Goal: Participate in discussion: Engage in conversation with other users on a specific topic

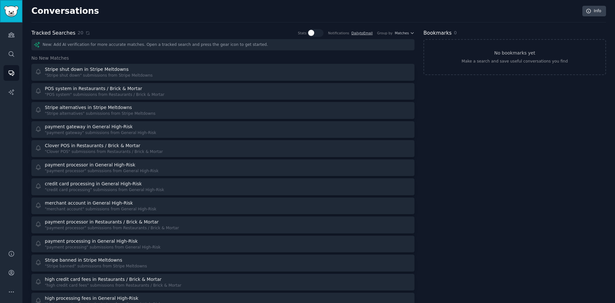
click at [3, 11] on link "Sidebar" at bounding box center [11, 11] width 22 height 22
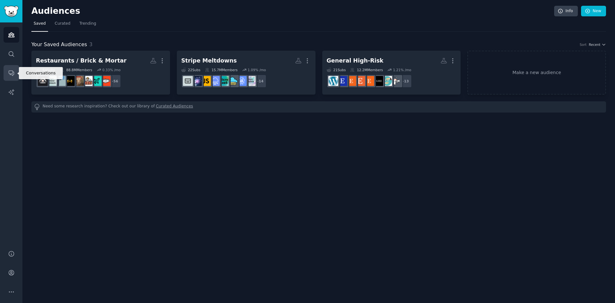
click at [15, 70] on link "Conversations" at bounding box center [12, 73] width 16 height 16
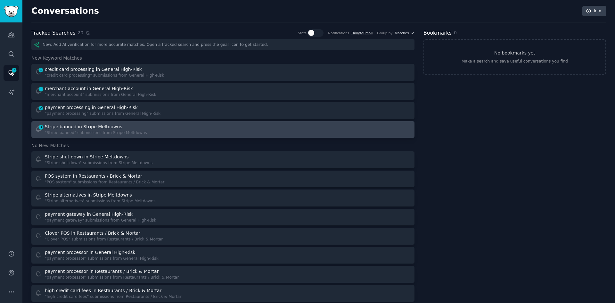
click at [101, 133] on div ""Stripe banned" submissions from Stripe Meltdowns" at bounding box center [96, 133] width 102 height 6
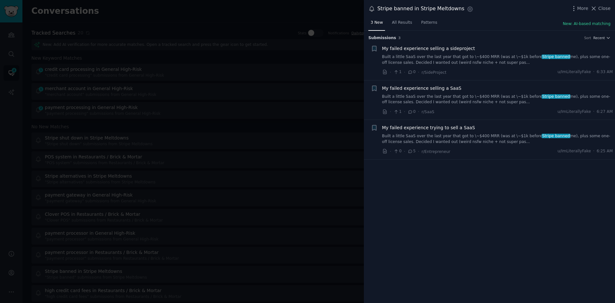
click at [244, 136] on link "Built a little SaaS over the last year that got to \~$400 MRR (was at \~$1k bef…" at bounding box center [497, 138] width 231 height 11
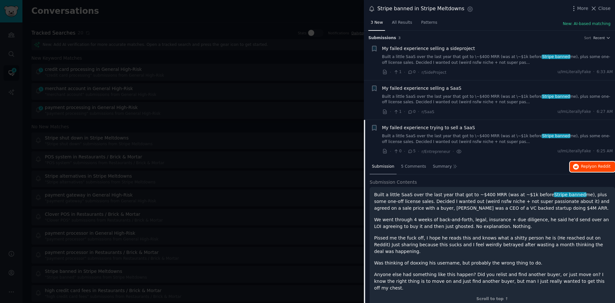
click at [244, 168] on icon "button" at bounding box center [576, 167] width 6 height 6
click at [244, 125] on div "My failed experience trying to sell a SaaS" at bounding box center [497, 127] width 231 height 7
click at [244, 160] on div "Submission 5 Comments Summary Reply on Reddit" at bounding box center [492, 166] width 245 height 15
click at [244, 88] on div "My failed experience selling a SaaS" at bounding box center [497, 88] width 231 height 7
click at [244, 50] on div "My failed experience selling a sideproject" at bounding box center [497, 48] width 231 height 7
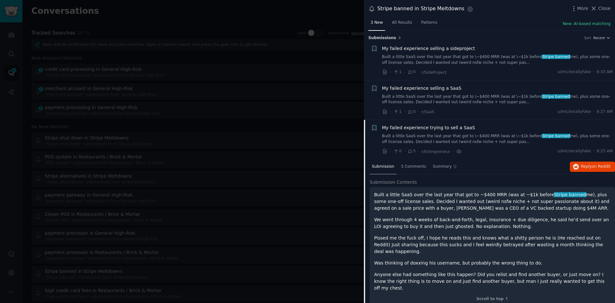
click at [244, 58] on link "Built a little SaaS over the last year that got to \~$400 MRR (was at \~$1k bef…" at bounding box center [497, 59] width 231 height 11
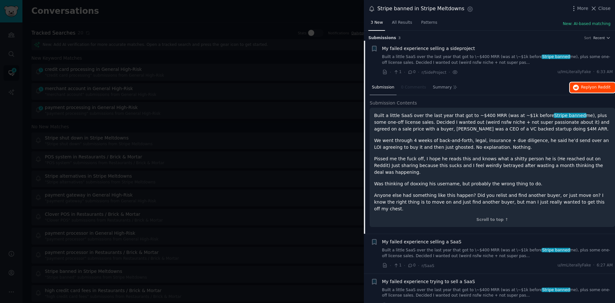
click at [244, 85] on icon "button" at bounding box center [576, 88] width 6 height 6
click at [244, 8] on span "Close" at bounding box center [604, 8] width 12 height 7
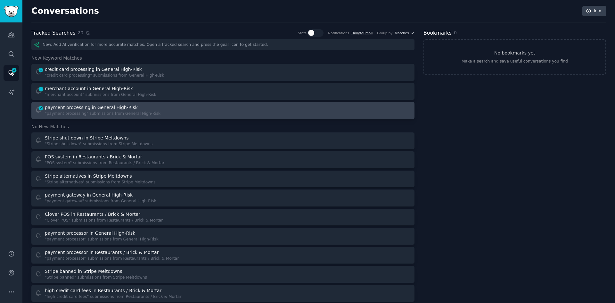
click at [244, 113] on div at bounding box center [319, 110] width 184 height 12
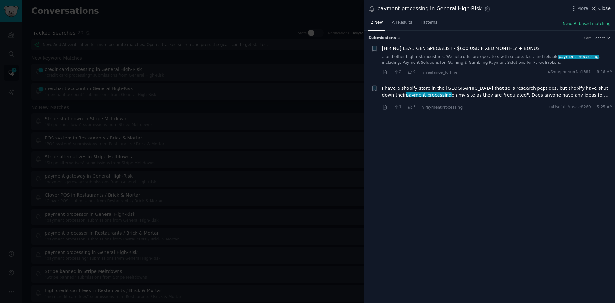
click at [244, 8] on span "Close" at bounding box center [604, 8] width 12 height 7
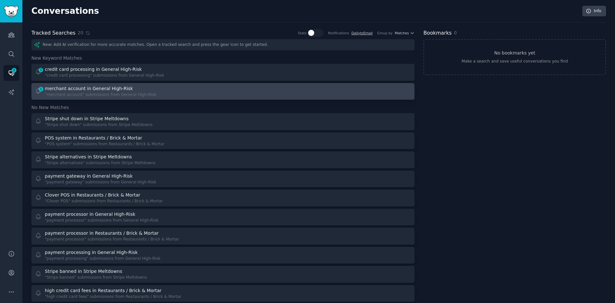
click at [165, 91] on div "1 merchant account in General High-Risk "merchant account" submissions from Gen…" at bounding box center [127, 91] width 184 height 12
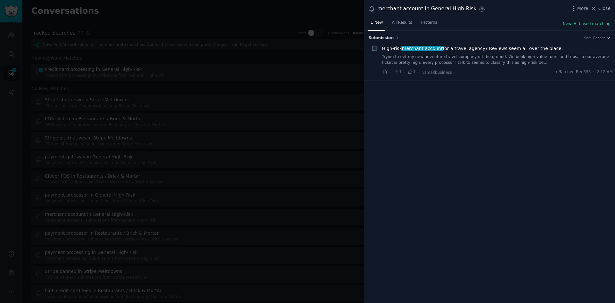
click at [244, 56] on link "Trying to get my new adventure travel company off the ground. We book high-valu…" at bounding box center [497, 59] width 231 height 11
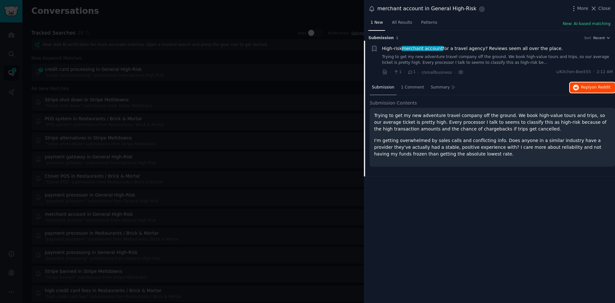
click at [244, 88] on icon "button" at bounding box center [576, 88] width 6 height 6
click at [244, 7] on span "Close" at bounding box center [604, 8] width 12 height 7
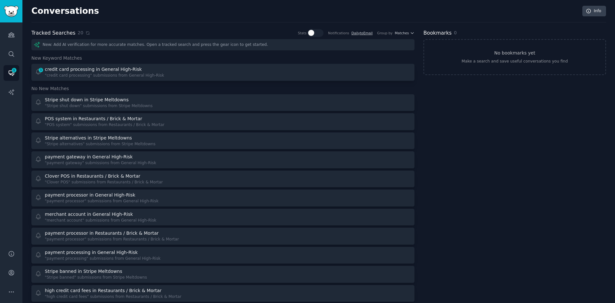
click at [244, 63] on div "New: Add AI verification for more accurate matches. Open a tracked search and p…" at bounding box center [222, 255] width 383 height 433
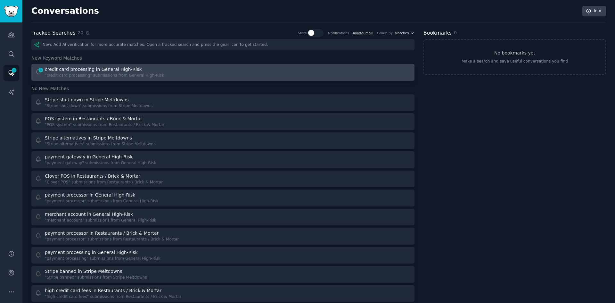
click at [244, 69] on div at bounding box center [319, 72] width 184 height 12
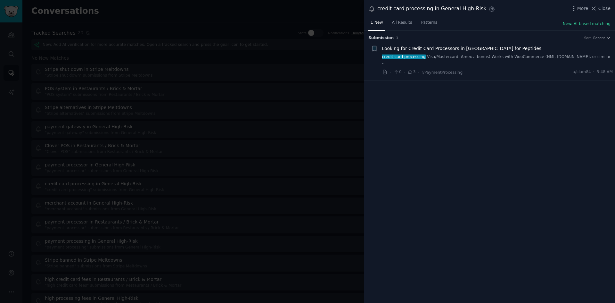
click at [244, 49] on span "Looking for Credit Card Processors in [GEOGRAPHIC_DATA] for Peptides" at bounding box center [461, 48] width 159 height 7
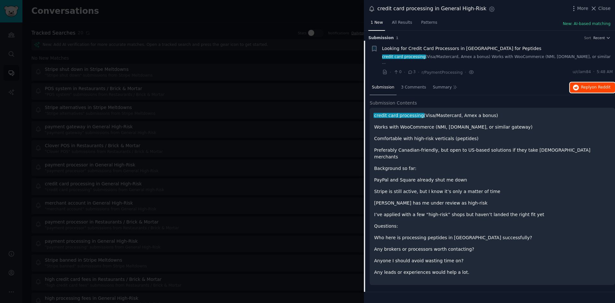
click at [244, 85] on span "Reply on Reddit" at bounding box center [595, 88] width 29 height 6
